Goal: Obtain resource: Download file/media

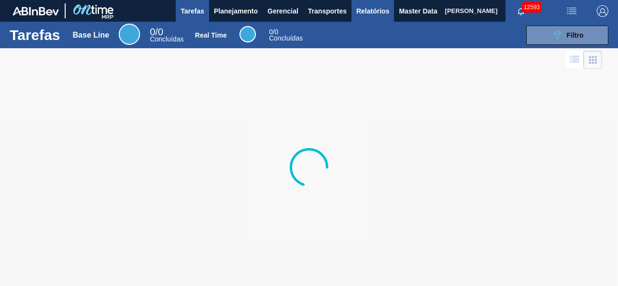
click at [365, 14] on span "Relatórios" at bounding box center [372, 11] width 33 height 12
checkbox input "true"
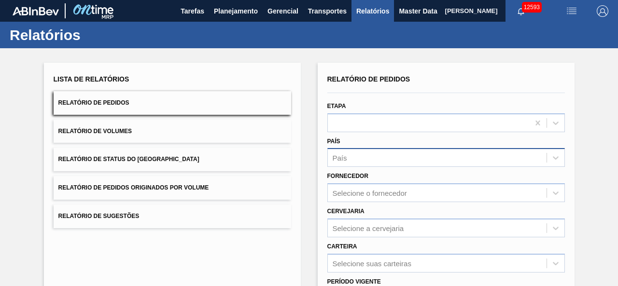
scroll to position [48, 0]
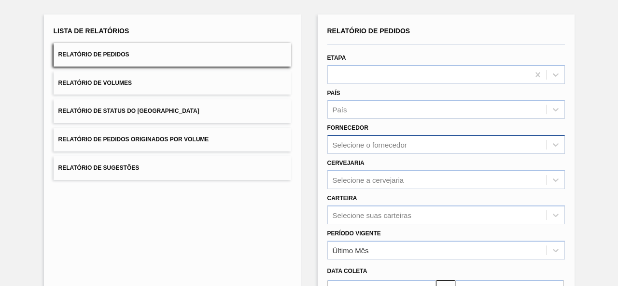
click at [370, 148] on div "Selecione o fornecedor" at bounding box center [370, 145] width 74 height 8
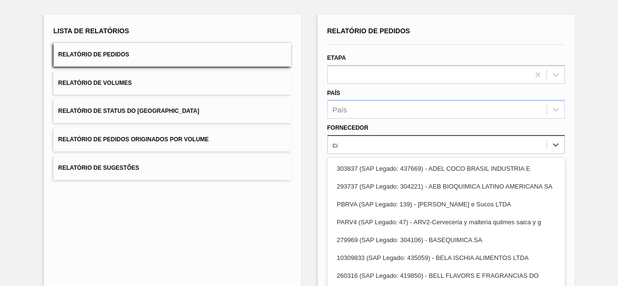
type input "car"
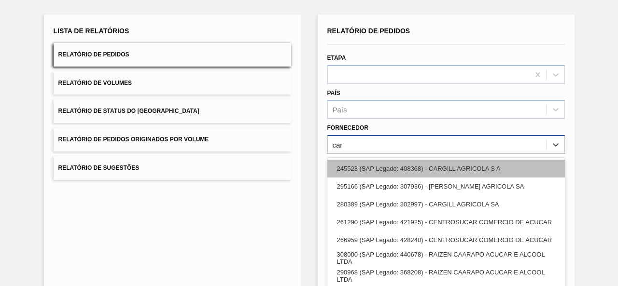
click at [391, 165] on div "245523 (SAP Legado: 408368) - CARGILL AGRICOLA S A" at bounding box center [446, 169] width 238 height 18
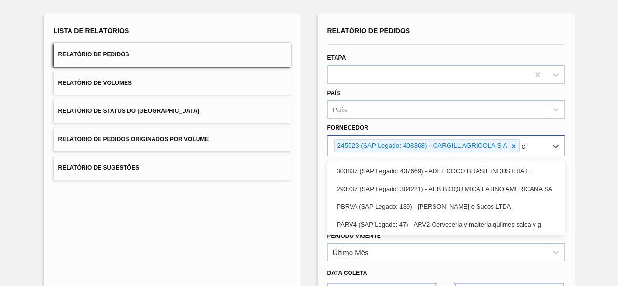
scroll to position [70, 0]
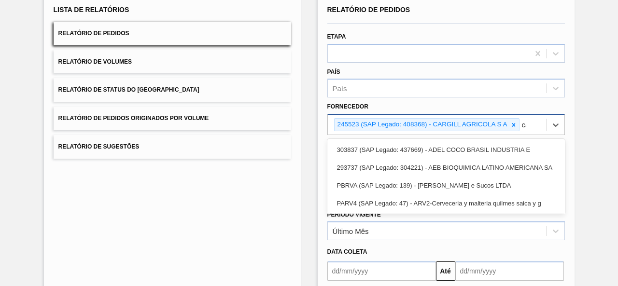
type input "car"
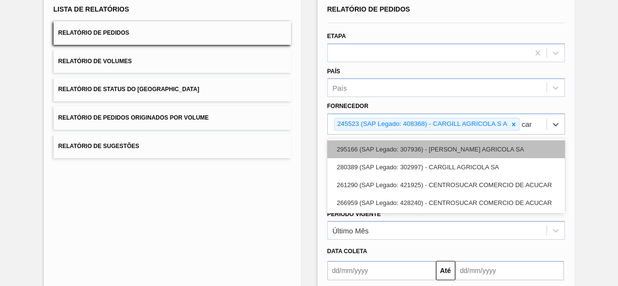
click at [445, 151] on div "295166 (SAP Legado: 307936) - [PERSON_NAME] AGRICOLA SA" at bounding box center [446, 149] width 238 height 18
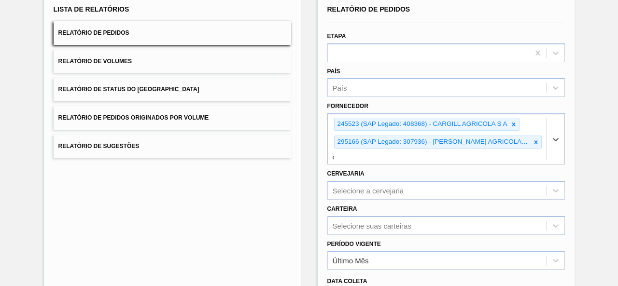
scroll to position [88, 0]
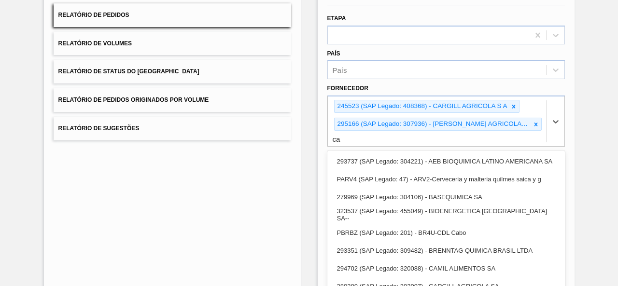
type input "car"
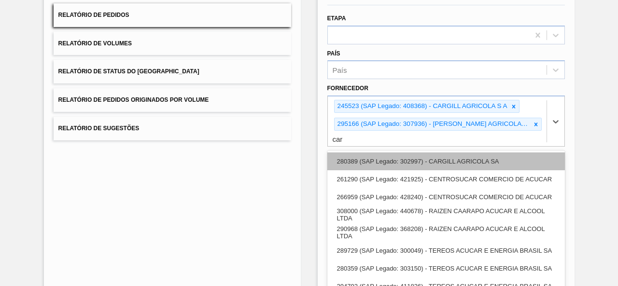
click at [445, 153] on div "280389 (SAP Legado: 302997) - CARGILL AGRICOLA SA" at bounding box center [446, 162] width 238 height 18
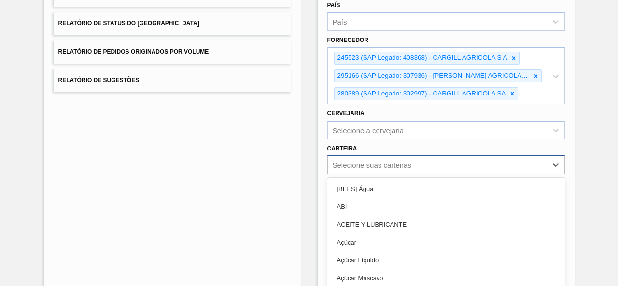
scroll to position [175, 0]
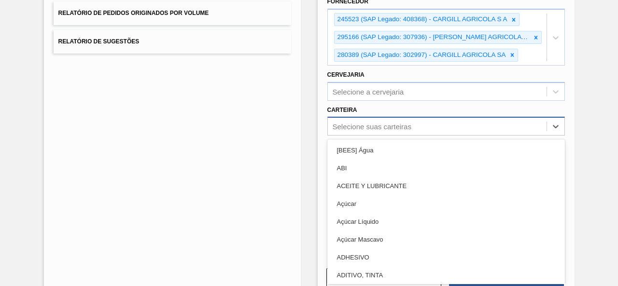
click at [446, 136] on div "option ABI focused, 2 of 101. 101 results available. Use Up and Down to choose …" at bounding box center [446, 126] width 238 height 19
type input "xa"
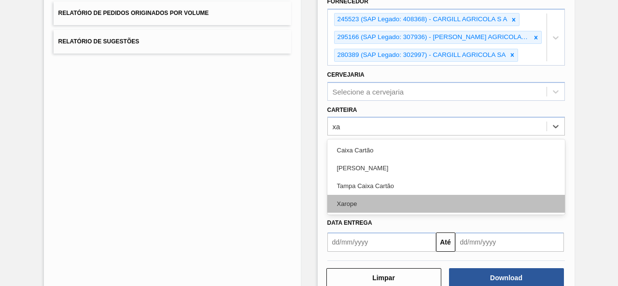
click at [408, 203] on div "Xarope" at bounding box center [446, 204] width 238 height 18
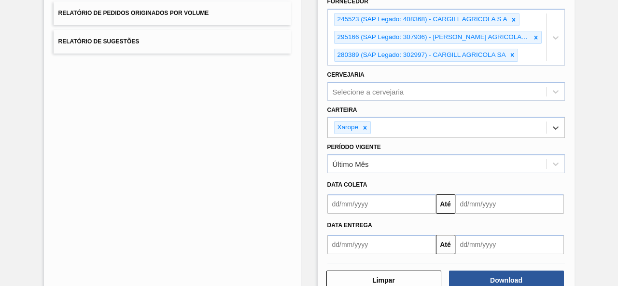
scroll to position [199, 0]
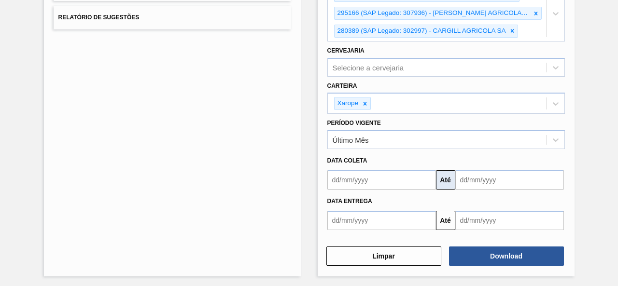
click at [439, 180] on button "Até" at bounding box center [445, 179] width 19 height 19
click at [415, 180] on input "text" at bounding box center [381, 179] width 109 height 19
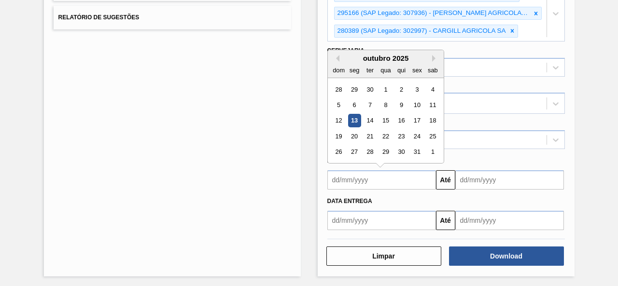
click at [348, 120] on div "13" at bounding box center [354, 120] width 13 height 13
type input "[DATE]"
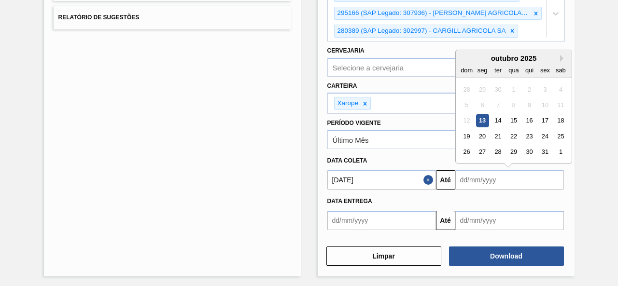
click at [467, 172] on input "text" at bounding box center [509, 179] width 109 height 19
click at [547, 119] on div "17" at bounding box center [544, 120] width 13 height 13
type input "[DATE]"
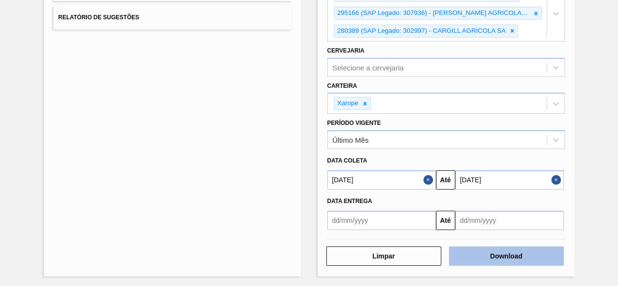
click at [512, 250] on button "Download" at bounding box center [506, 256] width 115 height 19
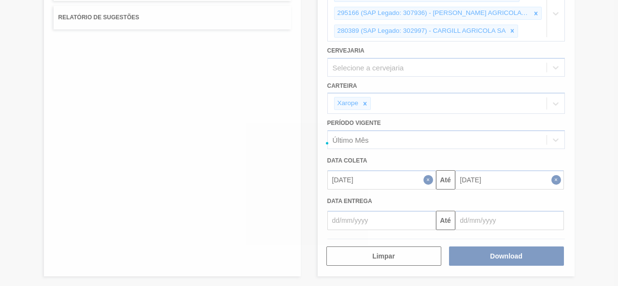
click at [230, 95] on div at bounding box center [309, 143] width 618 height 286
click at [250, 197] on div at bounding box center [309, 143] width 618 height 286
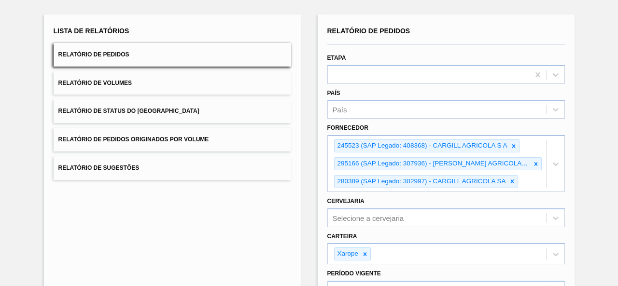
scroll to position [0, 0]
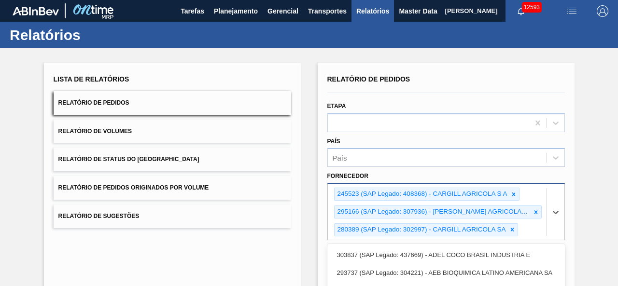
click at [527, 214] on div "option 280389 (SAP Legado: 302997) - [PERSON_NAME] AGRICOLA SA, selected. optio…" at bounding box center [446, 211] width 238 height 57
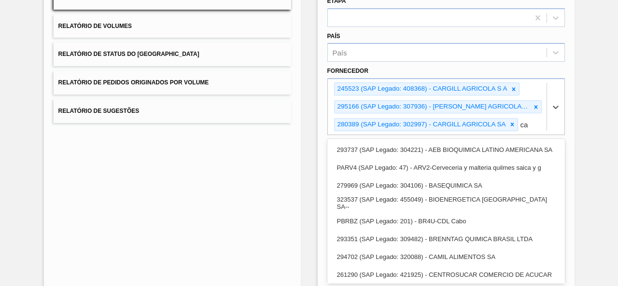
type input "c"
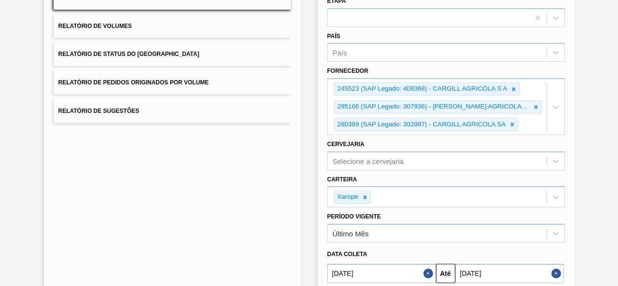
click at [586, 136] on div "Lista de Relatórios Relatório de Pedidos Relatório de Volumes Relatório de Stat…" at bounding box center [309, 162] width 618 height 439
click at [534, 135] on div "245523 (SAP Legado: 408368) - [PERSON_NAME] AGRICOLA S A 295166 (SAP Legado: 30…" at bounding box center [446, 106] width 238 height 57
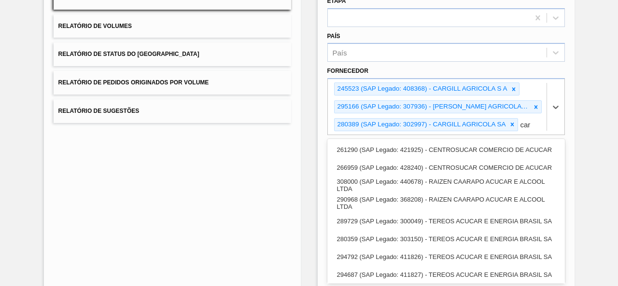
type input "car"
click at [580, 142] on div "Lista de Relatórios Relatório de Pedidos Relatório de Volumes Relatório de Stat…" at bounding box center [309, 162] width 618 height 439
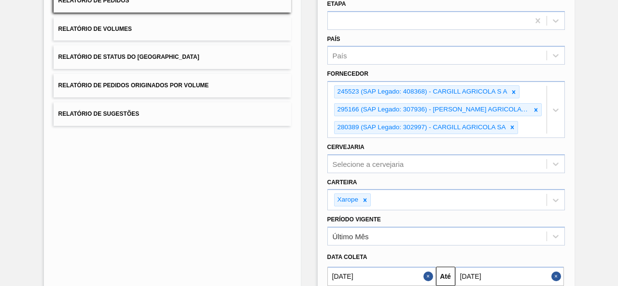
scroll to position [0, 0]
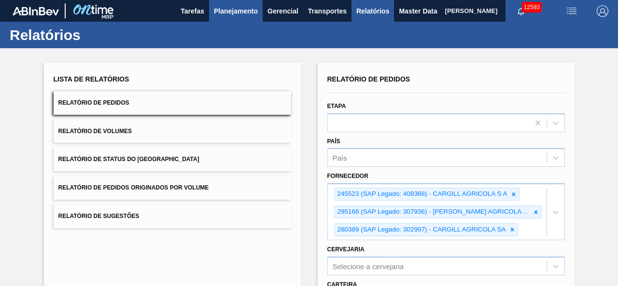
click at [233, 13] on span "Planejamento" at bounding box center [236, 11] width 44 height 12
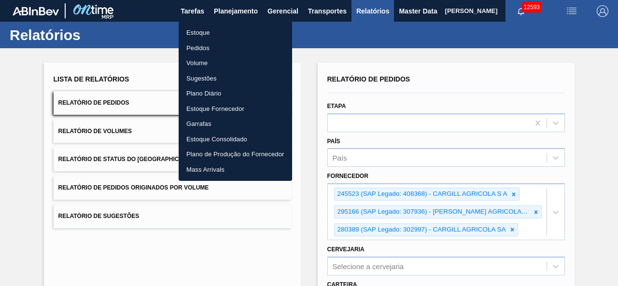
click at [579, 126] on div at bounding box center [309, 143] width 618 height 286
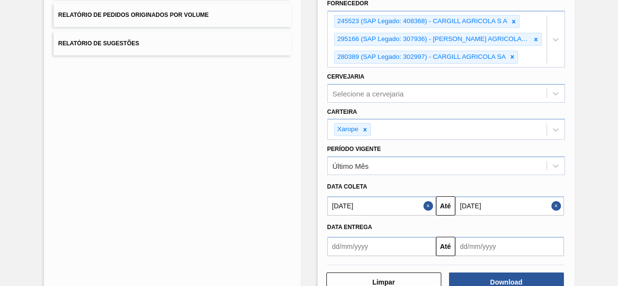
scroll to position [193, 0]
